Goal: Navigation & Orientation: Find specific page/section

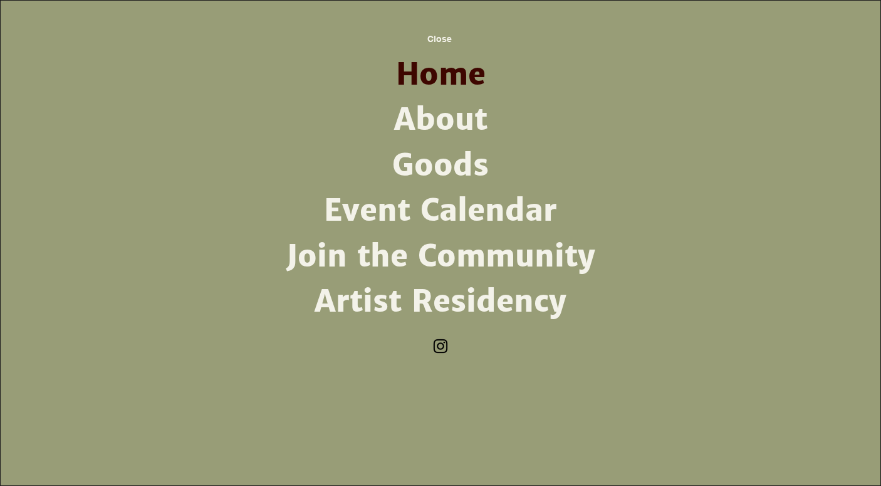
click at [489, 298] on link "Artist Residency" at bounding box center [440, 301] width 327 height 45
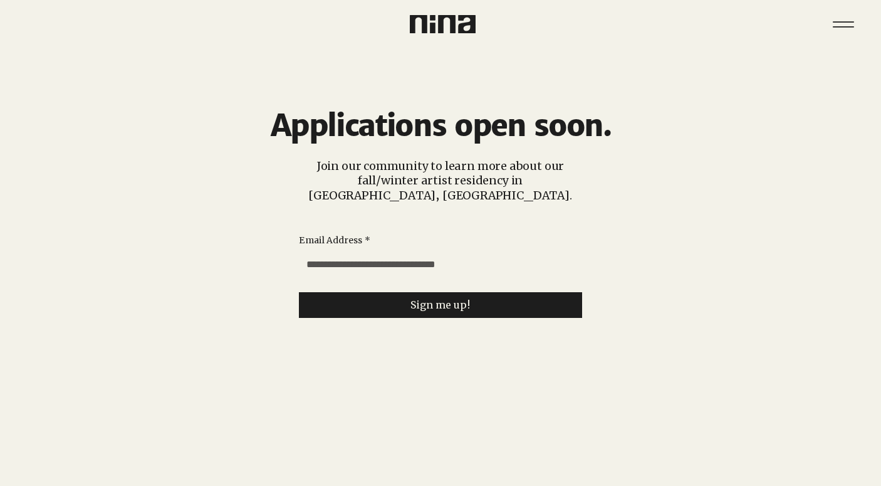
click at [444, 28] on img at bounding box center [443, 24] width 66 height 18
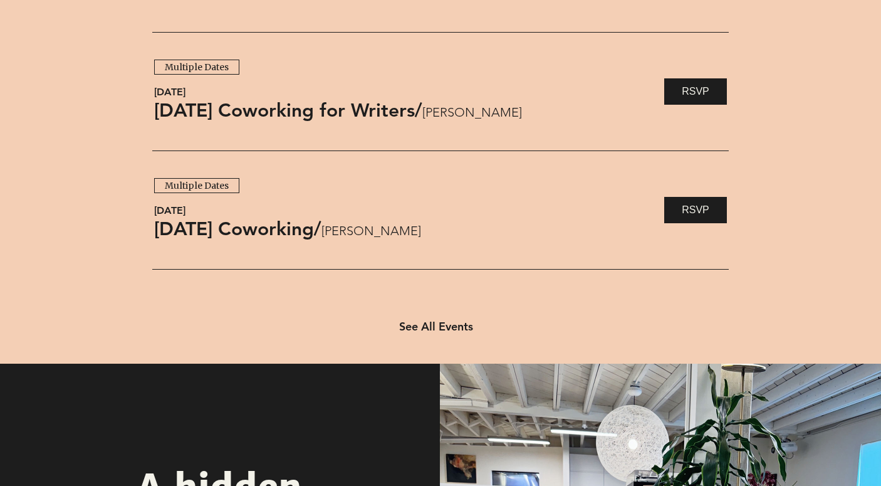
scroll to position [1026, 0]
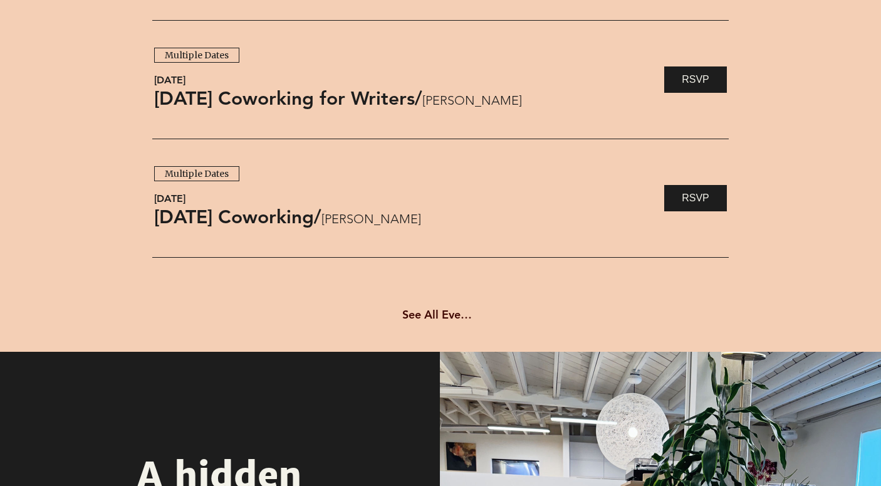
click at [441, 308] on span "See All Events" at bounding box center [438, 314] width 73 height 14
